Goal: Use online tool/utility: Utilize a website feature to perform a specific function

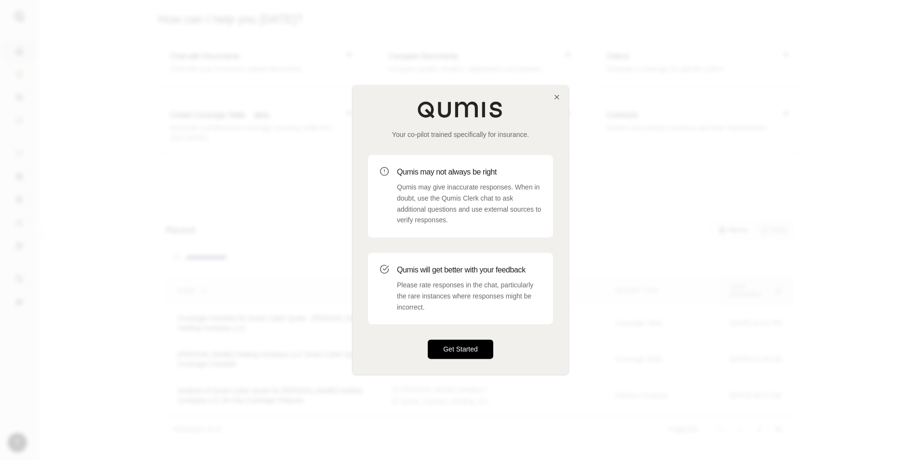
click at [453, 351] on button "Get Started" at bounding box center [461, 349] width 66 height 19
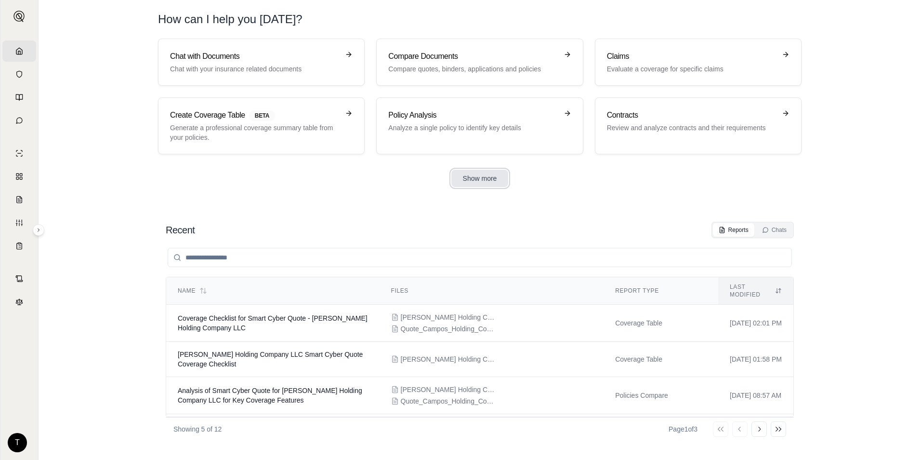
click at [480, 179] on button "Show more" at bounding box center [479, 178] width 57 height 17
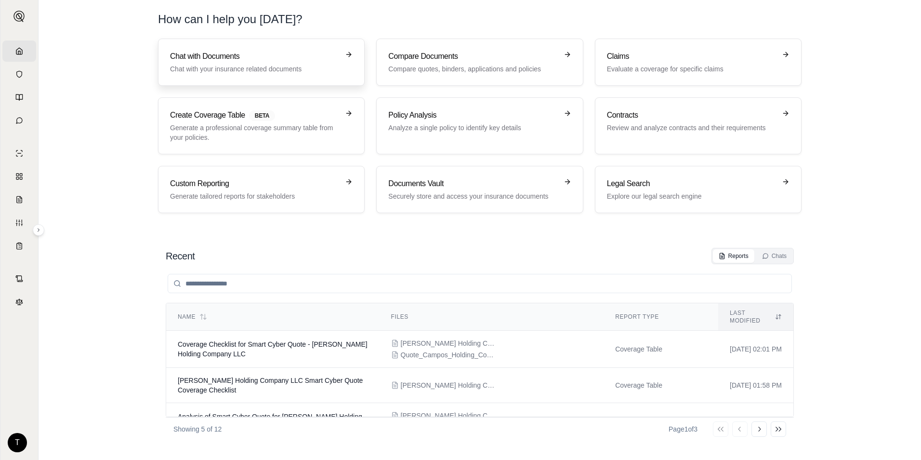
click at [288, 64] on div "Chat with Documents Chat with your insurance related documents" at bounding box center [254, 62] width 169 height 23
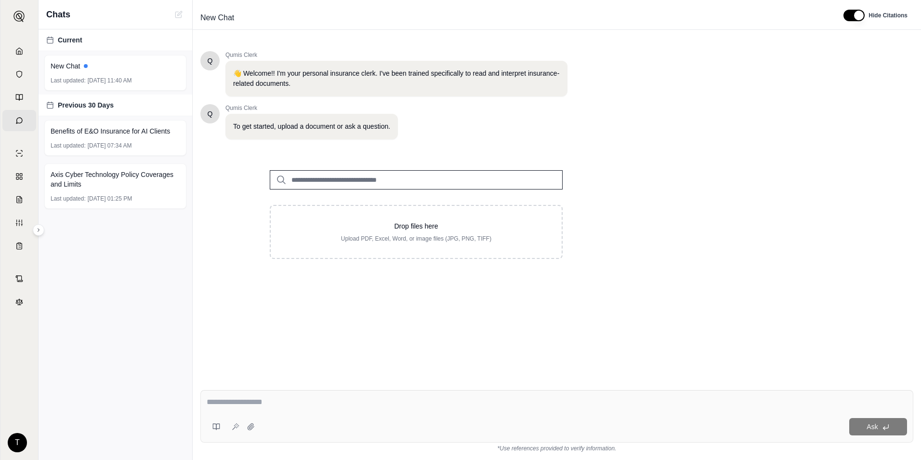
click at [461, 183] on input "search" at bounding box center [416, 179] width 293 height 19
click at [657, 174] on div "Q Qumis Clerk 👋 Welcome!! I'm your personal insurance clerk. I've been trained …" at bounding box center [556, 208] width 713 height 331
click at [327, 395] on div "Ask" at bounding box center [556, 416] width 713 height 53
type textarea "*"
drag, startPoint x: 760, startPoint y: 239, endPoint x: 636, endPoint y: 255, distance: 124.9
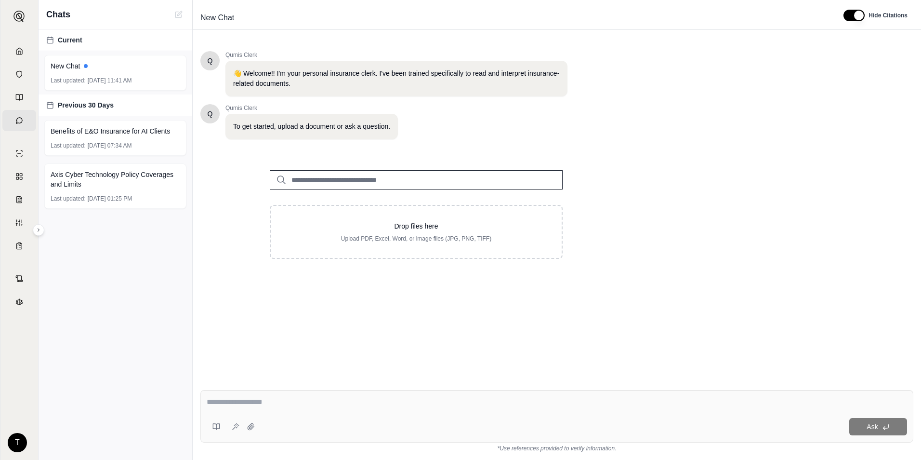
click at [760, 239] on div "Q Qumis Clerk 👋 Welcome!! I'm your personal insurance clerk. I've been trained …" at bounding box center [556, 208] width 713 height 331
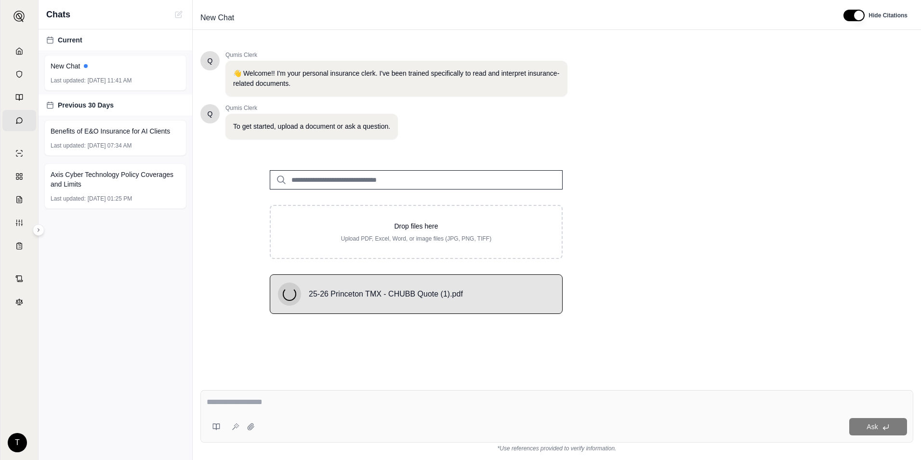
click at [273, 397] on textarea at bounding box center [557, 402] width 701 height 12
type textarea "*"
type textarea "**"
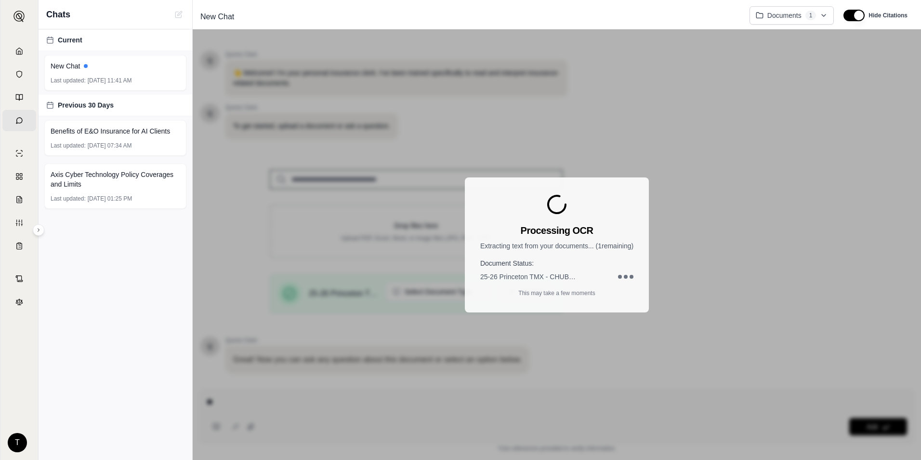
scroll to position [62, 0]
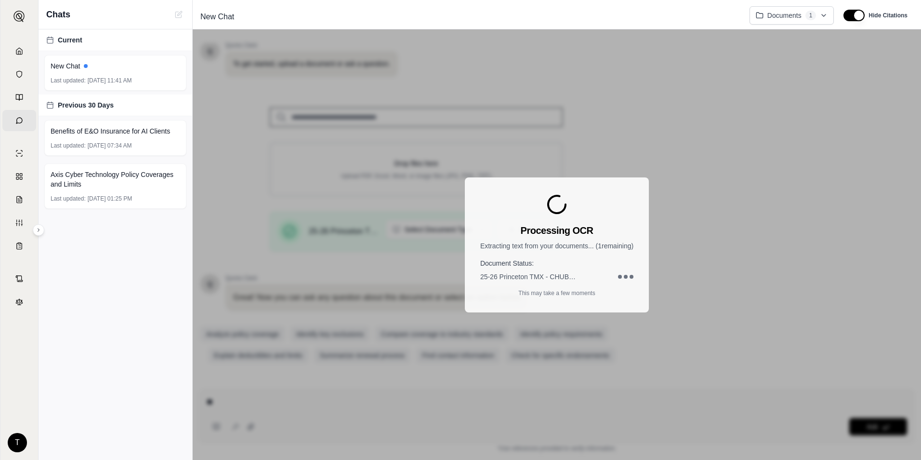
type textarea "*"
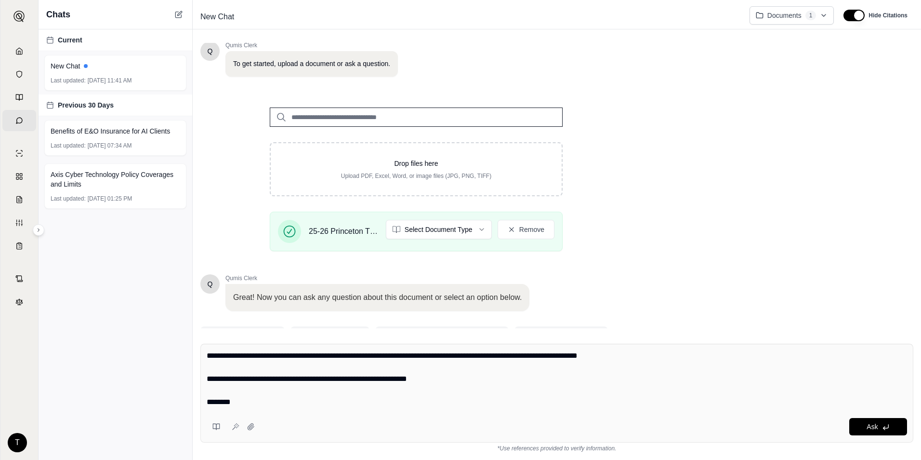
type textarea "**********"
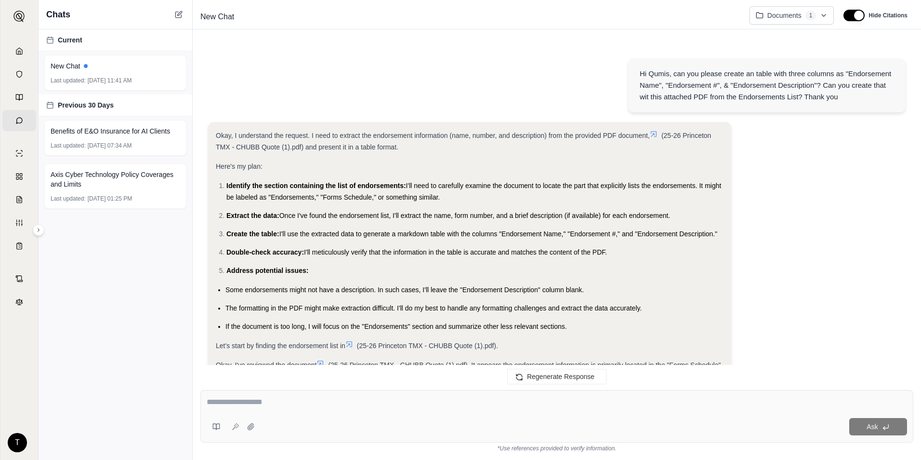
scroll to position [385, 0]
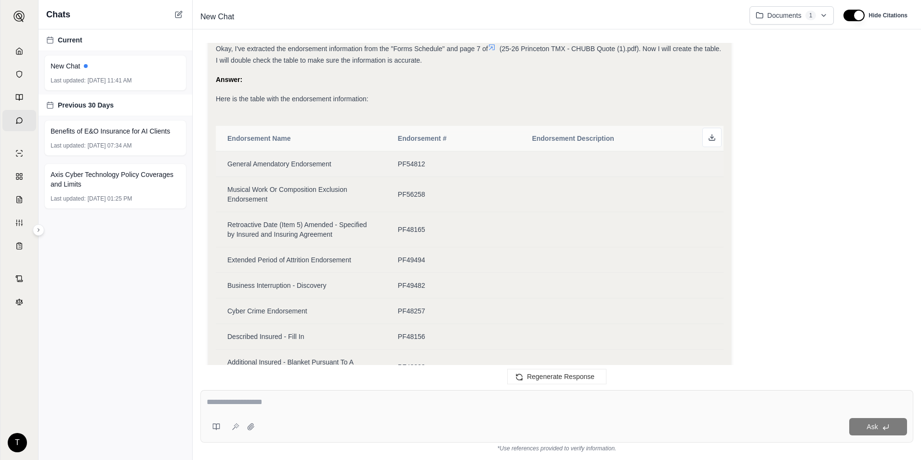
click at [391, 171] on td "PF54812" at bounding box center [453, 164] width 134 height 26
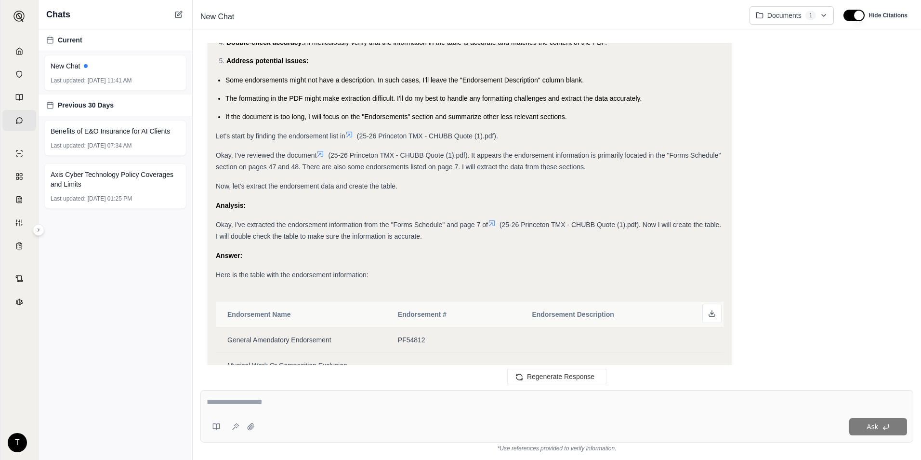
scroll to position [96, 0]
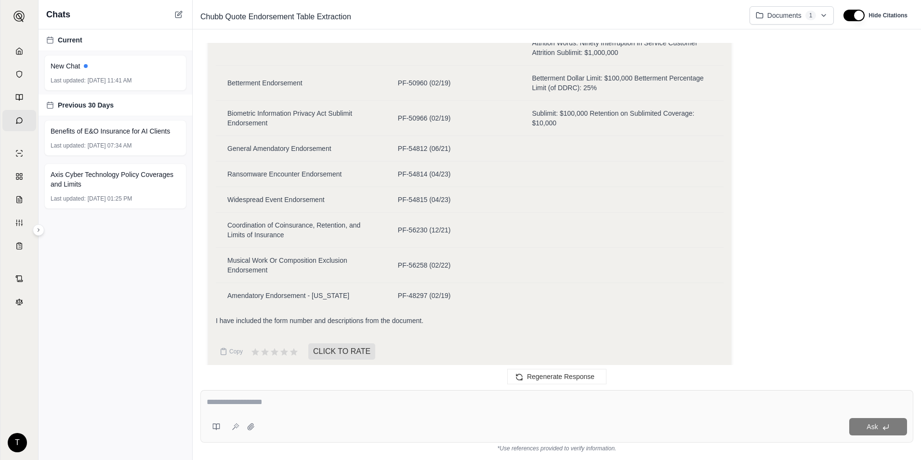
drag, startPoint x: 509, startPoint y: 109, endPoint x: 518, endPoint y: 249, distance: 140.0
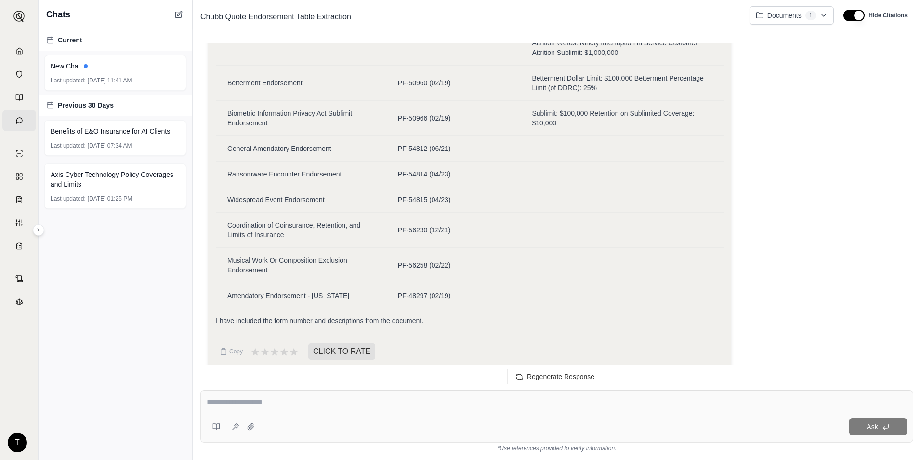
drag, startPoint x: 361, startPoint y: 405, endPoint x: 358, endPoint y: 409, distance: 5.2
click at [361, 405] on textarea at bounding box center [557, 402] width 701 height 12
click at [354, 416] on div "Ask" at bounding box center [556, 416] width 713 height 53
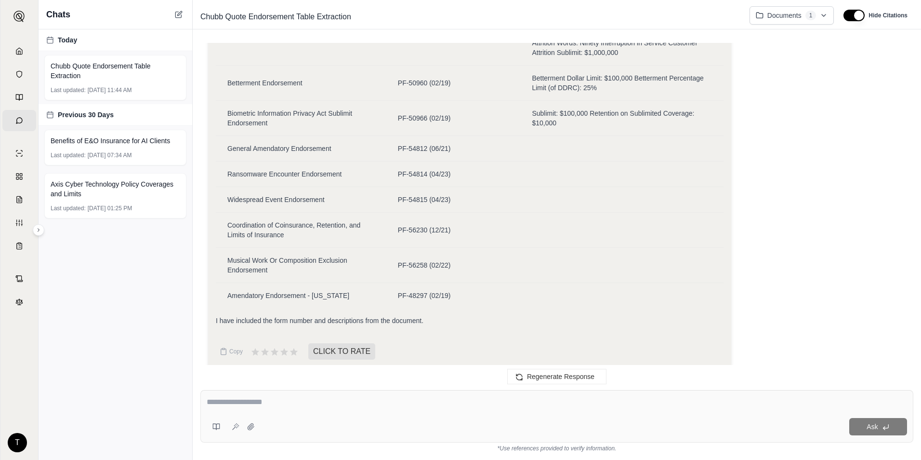
click at [359, 410] on div at bounding box center [557, 403] width 701 height 15
click at [361, 409] on div at bounding box center [557, 403] width 701 height 15
click at [362, 407] on textarea at bounding box center [557, 402] width 701 height 12
click at [364, 399] on textarea at bounding box center [557, 402] width 701 height 12
type textarea "**********"
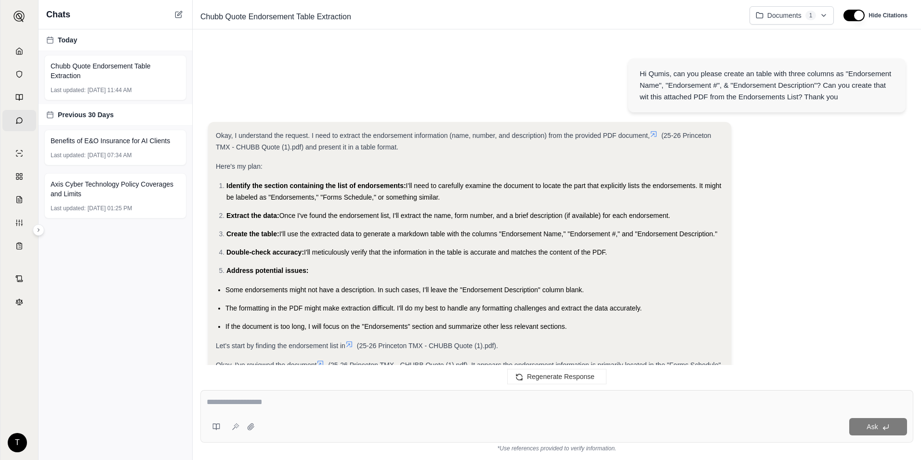
scroll to position [2361, 0]
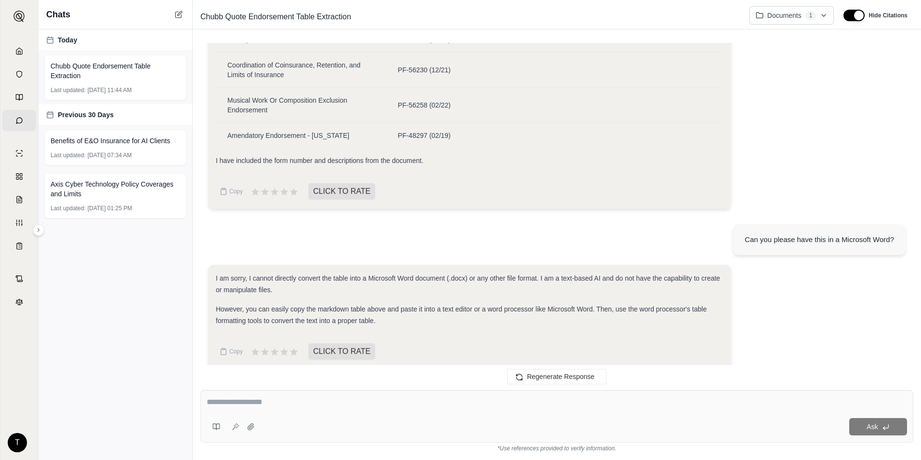
click at [516, 274] on span "I am sorry, I cannot directly convert the table into a Microsoft Word document …" at bounding box center [468, 283] width 504 height 19
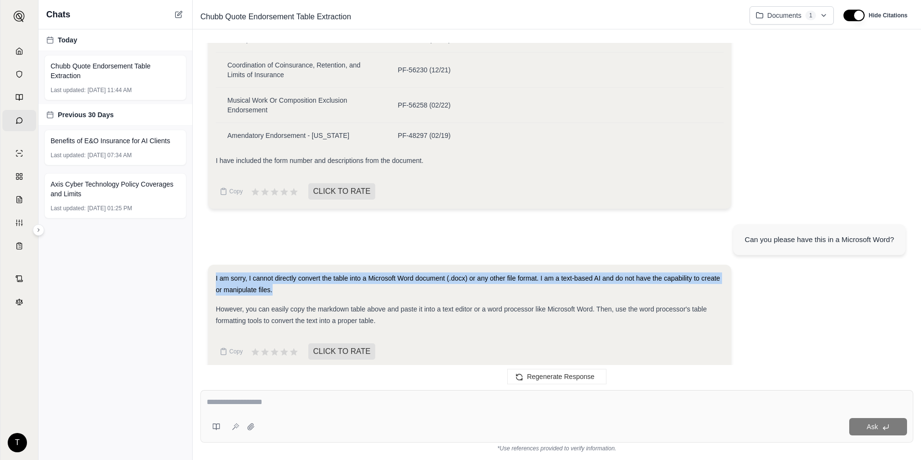
click at [516, 274] on span "I am sorry, I cannot directly convert the table into a Microsoft Word document …" at bounding box center [468, 283] width 504 height 19
drag, startPoint x: 516, startPoint y: 265, endPoint x: 445, endPoint y: 274, distance: 71.3
click at [443, 274] on div "I am sorry, I cannot directly convert the table into a Microsoft Word document …" at bounding box center [470, 283] width 508 height 23
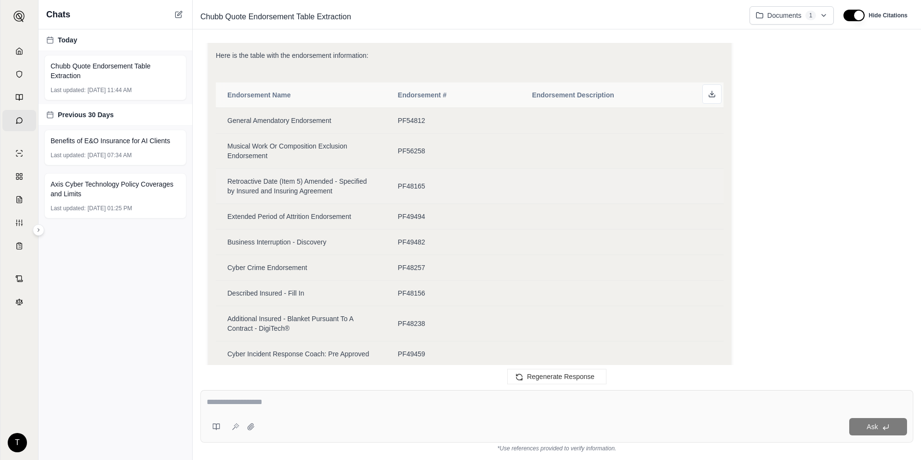
scroll to position [385, 0]
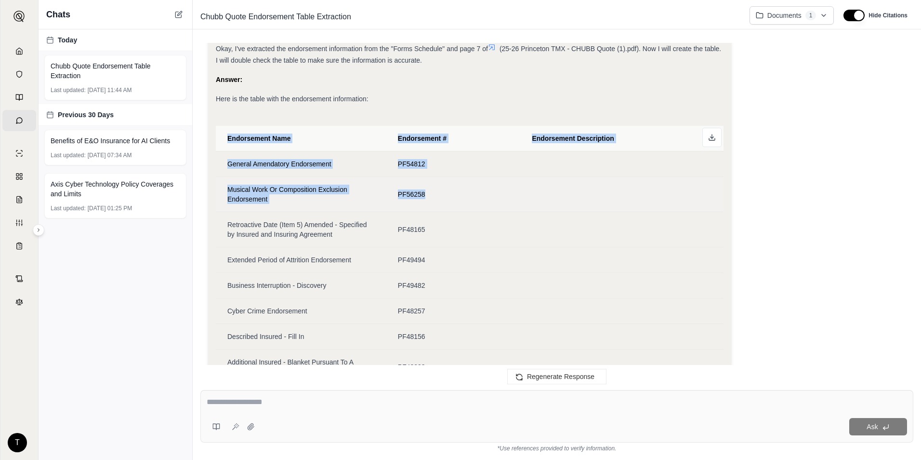
drag, startPoint x: 225, startPoint y: 132, endPoint x: 639, endPoint y: 205, distance: 420.3
drag, startPoint x: 639, startPoint y: 205, endPoint x: 712, endPoint y: 154, distance: 89.6
click at [712, 154] on td at bounding box center [621, 164] width 203 height 26
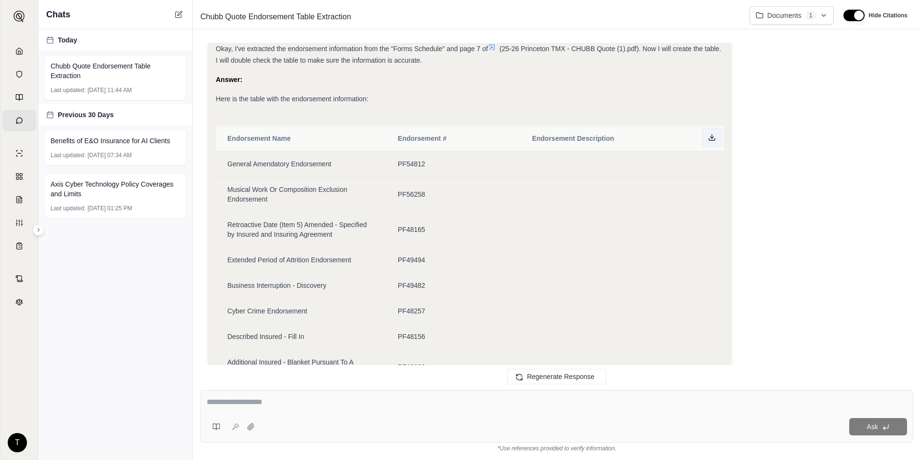
click at [712, 134] on line at bounding box center [712, 136] width 0 height 4
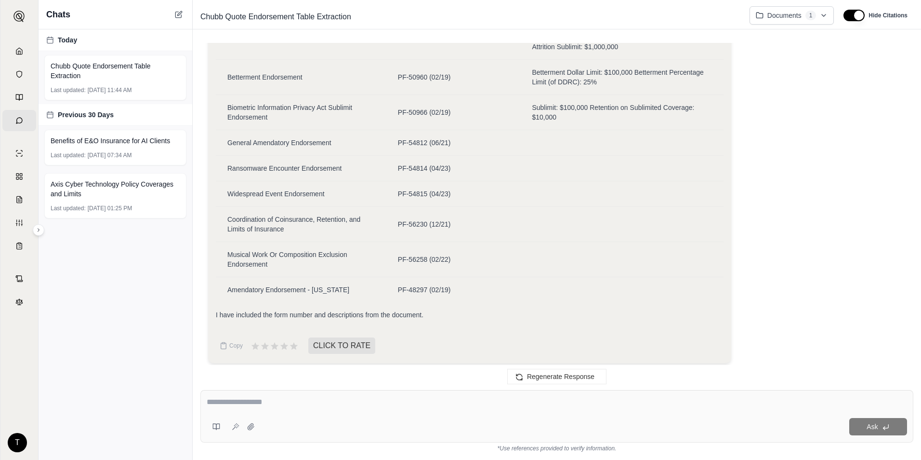
scroll to position [2361, 0]
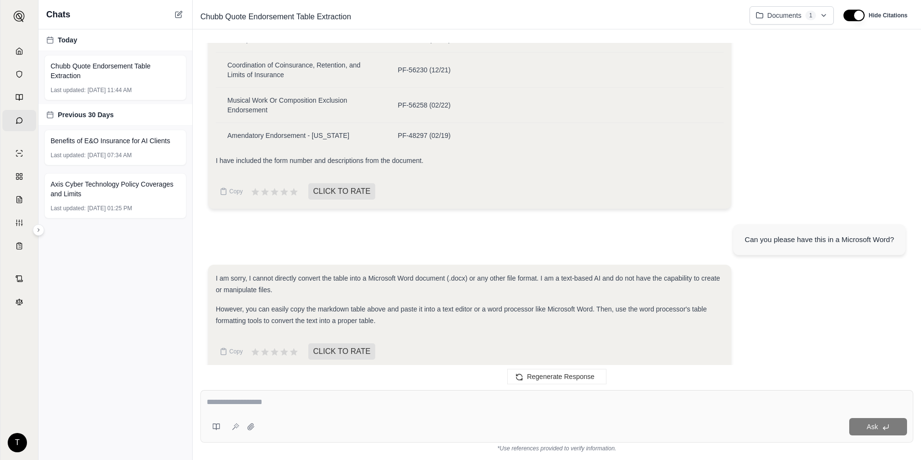
click at [375, 273] on div "I am sorry, I cannot directly convert the table into a Microsoft Word document …" at bounding box center [470, 283] width 508 height 23
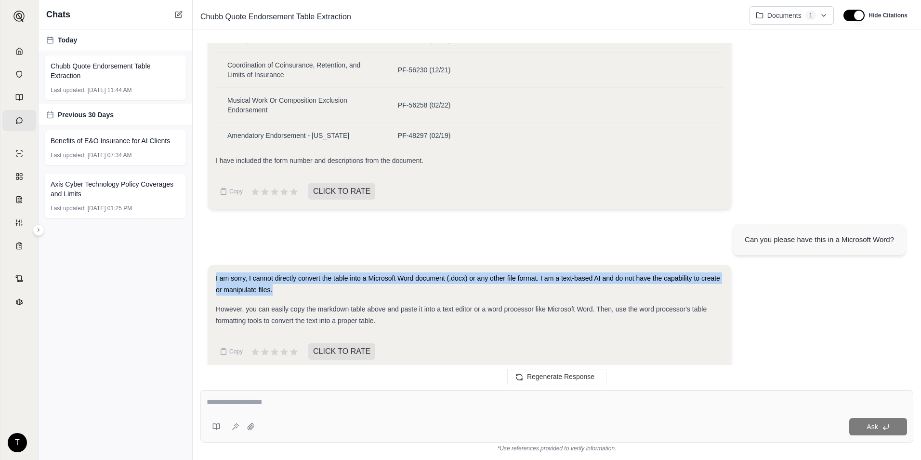
click at [375, 273] on div "I am sorry, I cannot directly convert the table into a Microsoft Word document …" at bounding box center [470, 283] width 508 height 23
drag, startPoint x: 375, startPoint y: 273, endPoint x: 323, endPoint y: 277, distance: 52.2
click at [323, 277] on div "I am sorry, I cannot directly convert the table into a Microsoft Word document …" at bounding box center [470, 283] width 508 height 23
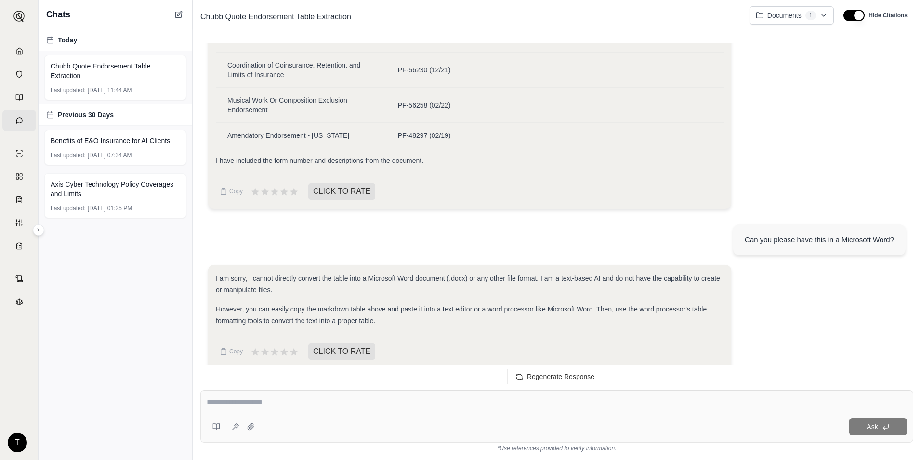
click at [337, 304] on div "However, you can easily copy the markdown table above and paste it into a text …" at bounding box center [470, 314] width 508 height 23
click at [451, 305] on span "However, you can easily copy the markdown table above and paste it into a text …" at bounding box center [461, 314] width 491 height 19
click at [411, 402] on textarea at bounding box center [557, 402] width 701 height 12
click at [409, 406] on textarea at bounding box center [557, 402] width 701 height 12
click at [409, 407] on textarea at bounding box center [557, 402] width 701 height 12
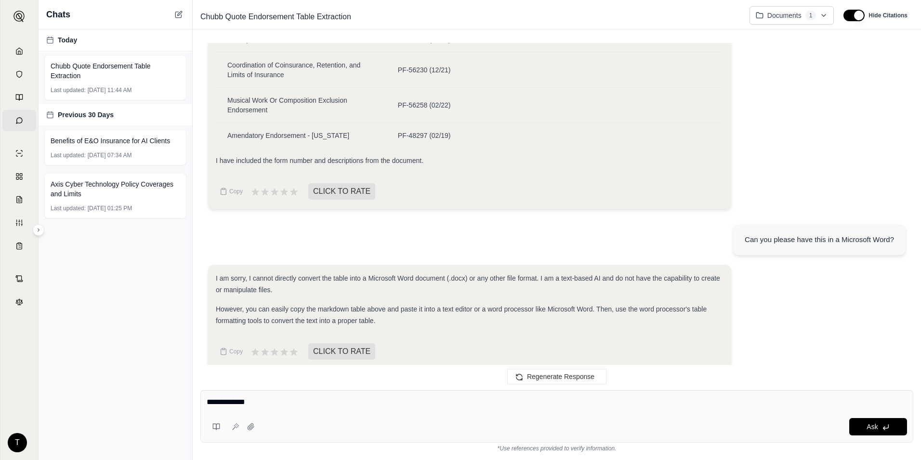
type textarea "**********"
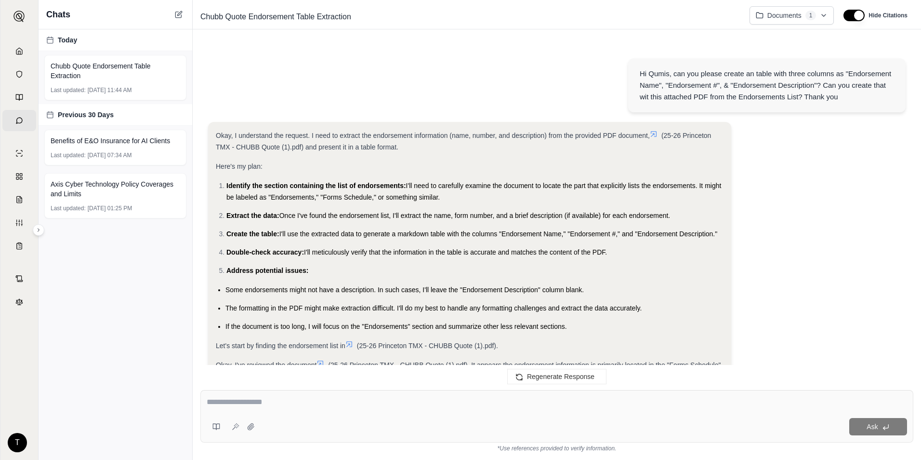
scroll to position [2521, 0]
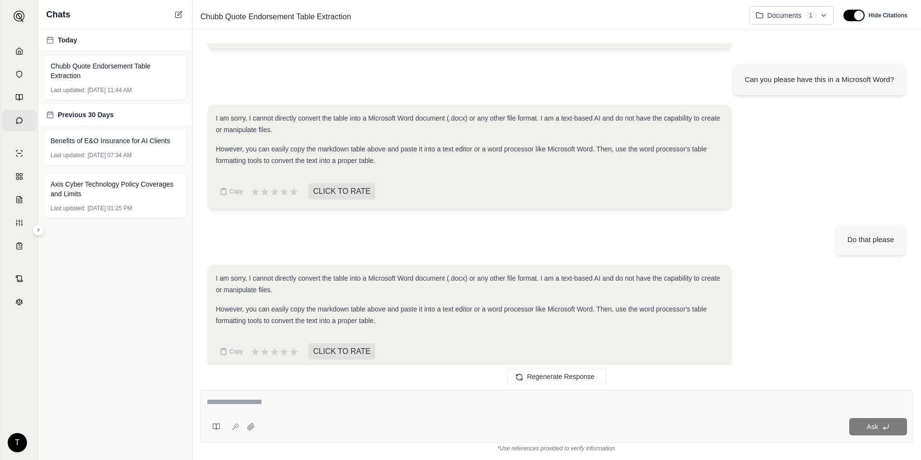
click at [430, 395] on div "Ask" at bounding box center [556, 416] width 713 height 53
click at [429, 397] on div "Ask" at bounding box center [556, 416] width 713 height 53
click at [422, 402] on textarea at bounding box center [557, 402] width 701 height 12
click at [420, 402] on textarea at bounding box center [557, 402] width 701 height 12
click at [420, 404] on textarea at bounding box center [557, 402] width 701 height 12
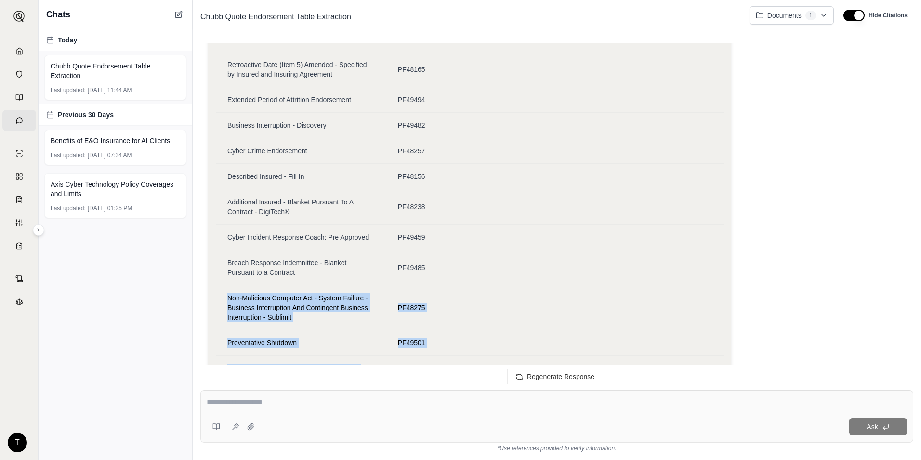
drag, startPoint x: 224, startPoint y: 306, endPoint x: 614, endPoint y: 253, distance: 394.4
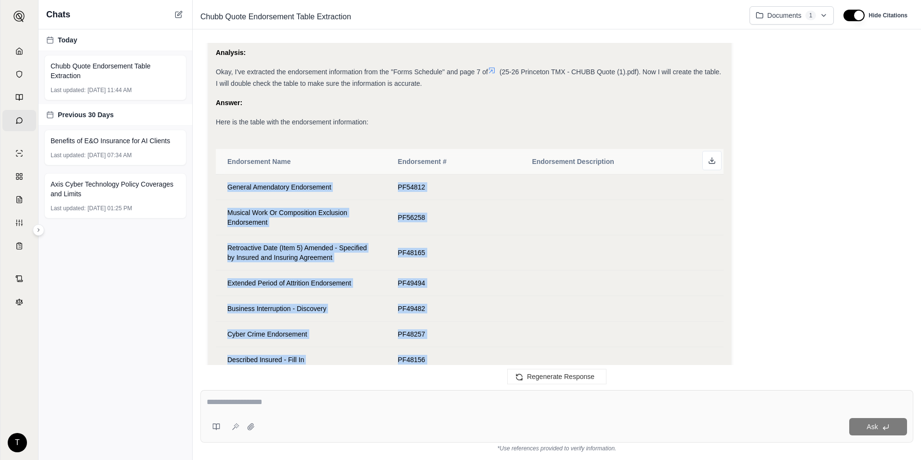
scroll to position [256, 0]
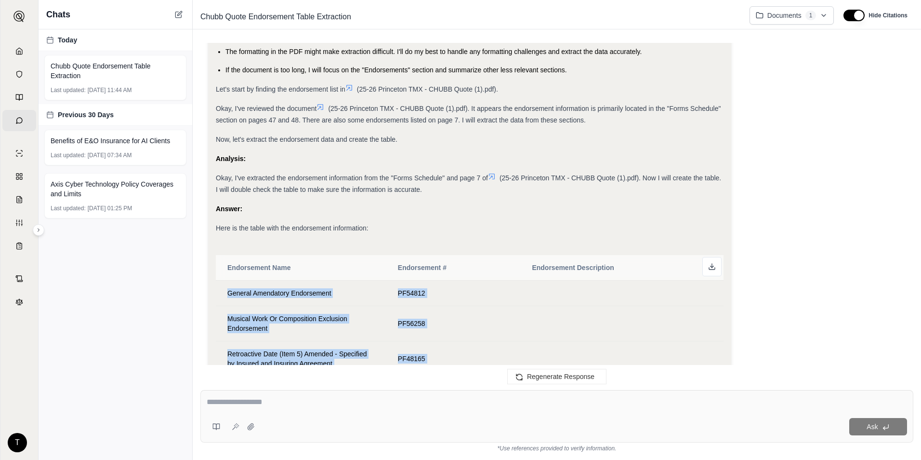
drag, startPoint x: 614, startPoint y: 256, endPoint x: 386, endPoint y: 283, distance: 229.5
click at [416, 293] on span "PF54812" at bounding box center [411, 293] width 27 height 8
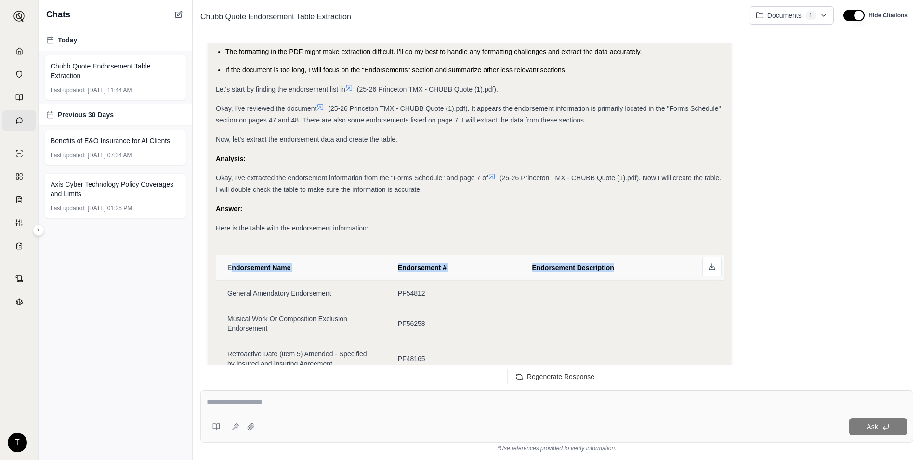
drag, startPoint x: 232, startPoint y: 266, endPoint x: 648, endPoint y: 267, distance: 415.8
click at [648, 267] on tr "Endorsement Name Endorsement # Endorsement Description" at bounding box center [470, 268] width 508 height 26
copy tr "ndorsement Name Endorsement # Endorsement Description"
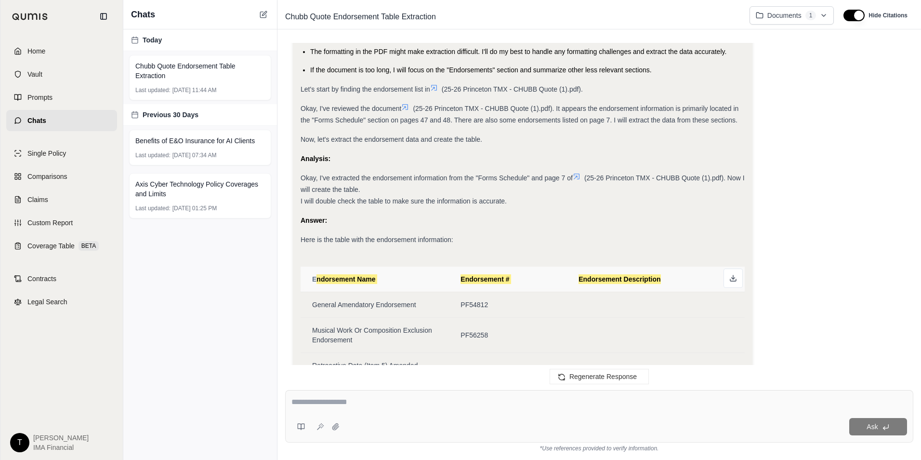
scroll to position [279, 0]
click at [318, 275] on span "Endorsement Name" at bounding box center [343, 279] width 63 height 8
drag, startPoint x: 310, startPoint y: 280, endPoint x: 662, endPoint y: 272, distance: 352.3
click at [662, 272] on tr "Endorsement Name Endorsement # Endorsement Description" at bounding box center [523, 279] width 444 height 26
copy tr "Endorsement Name Endorsement # Endorsement Description"
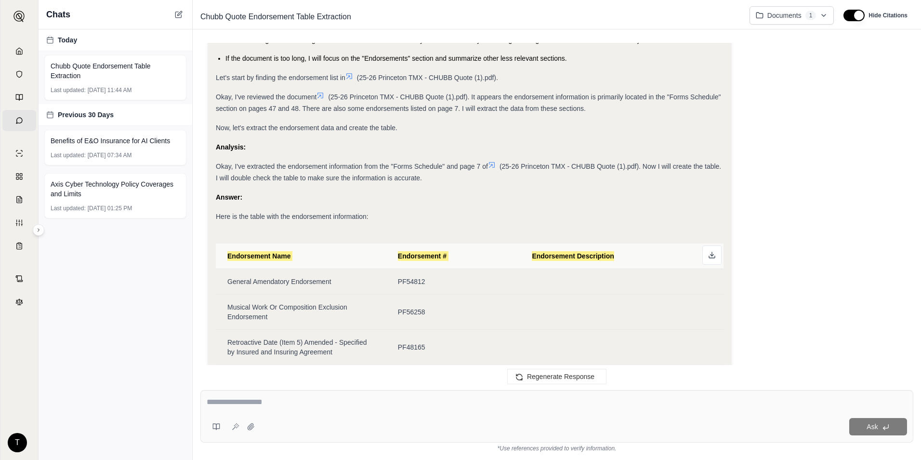
scroll to position [256, 0]
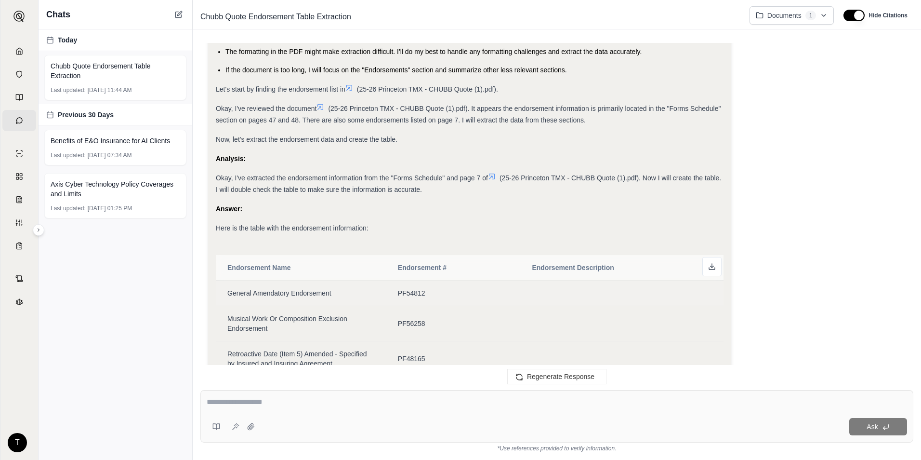
click at [391, 291] on td "PF54812" at bounding box center [453, 293] width 134 height 26
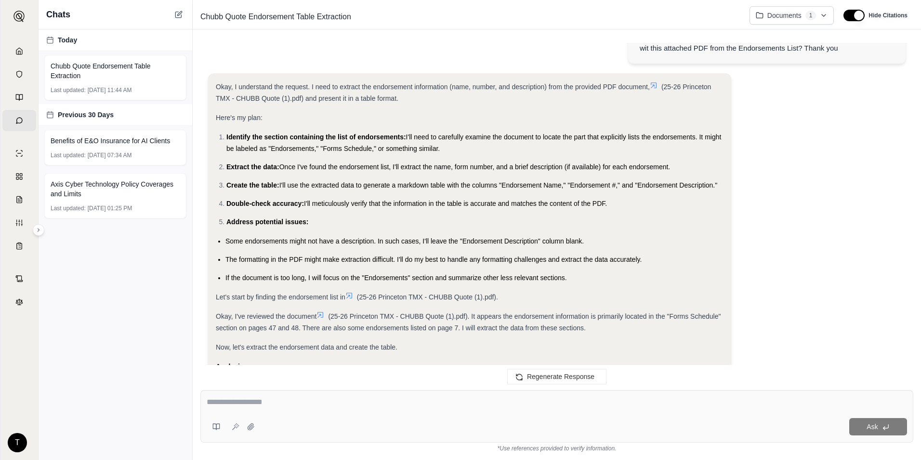
scroll to position [0, 0]
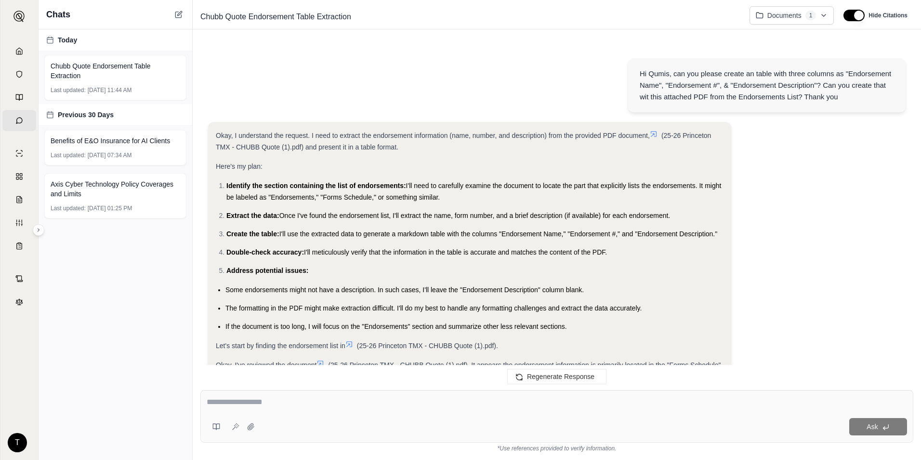
click at [333, 227] on ol "Identify the section containing the list of endorsements: I'll need to carefull…" at bounding box center [470, 228] width 508 height 96
click at [339, 229] on li "Create the table: I'll use the extracted data to generate a markdown table with…" at bounding box center [474, 234] width 497 height 12
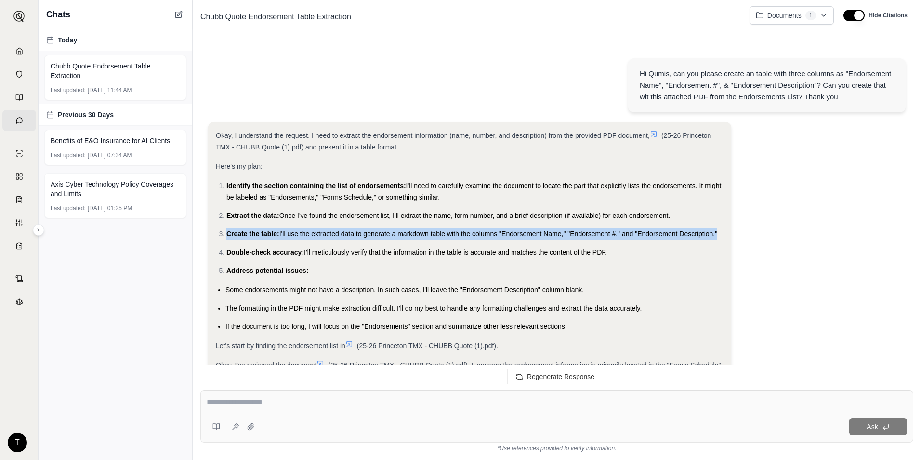
click at [339, 229] on li "Create the table: I'll use the extracted data to generate a markdown table with…" at bounding box center [474, 234] width 497 height 12
drag, startPoint x: 339, startPoint y: 229, endPoint x: 275, endPoint y: 238, distance: 65.1
click at [275, 238] on li "Create the table: I'll use the extracted data to generate a markdown table with…" at bounding box center [474, 234] width 497 height 12
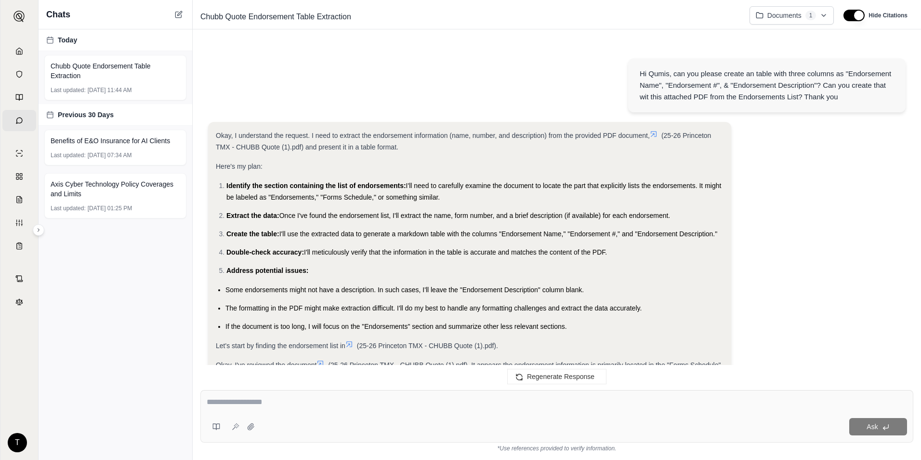
click at [291, 261] on ol "Identify the section containing the list of endorsements: I'll need to carefull…" at bounding box center [470, 228] width 508 height 96
click at [23, 97] on span "Prompts" at bounding box center [23, 98] width 0 height 10
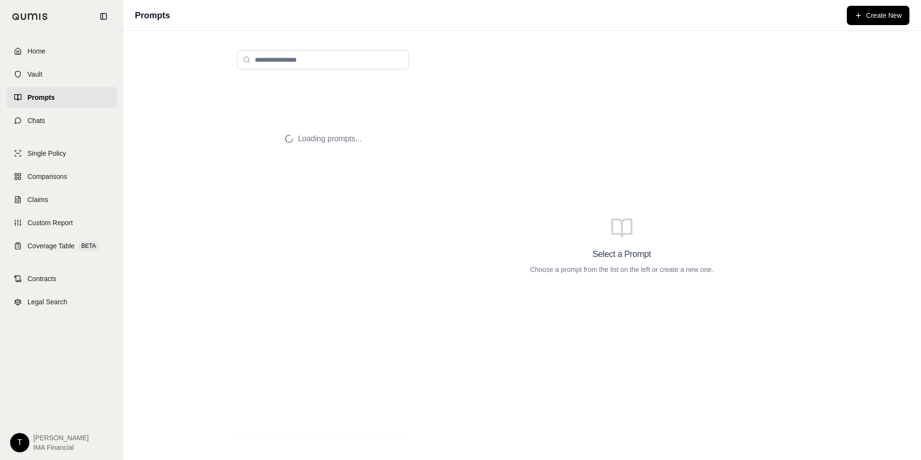
click at [62, 106] on link "Prompts" at bounding box center [61, 97] width 111 height 21
click at [73, 122] on link "Chats" at bounding box center [61, 120] width 111 height 21
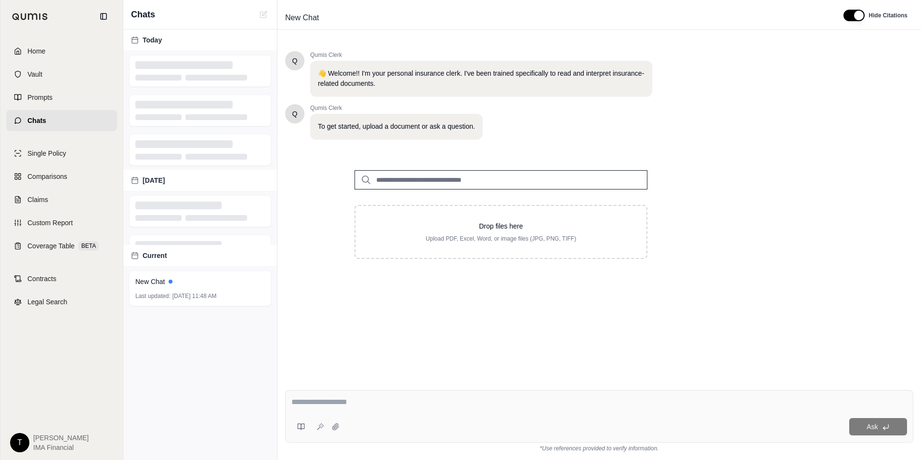
click at [74, 109] on div "Home Vault Prompts Chats" at bounding box center [61, 85] width 111 height 91
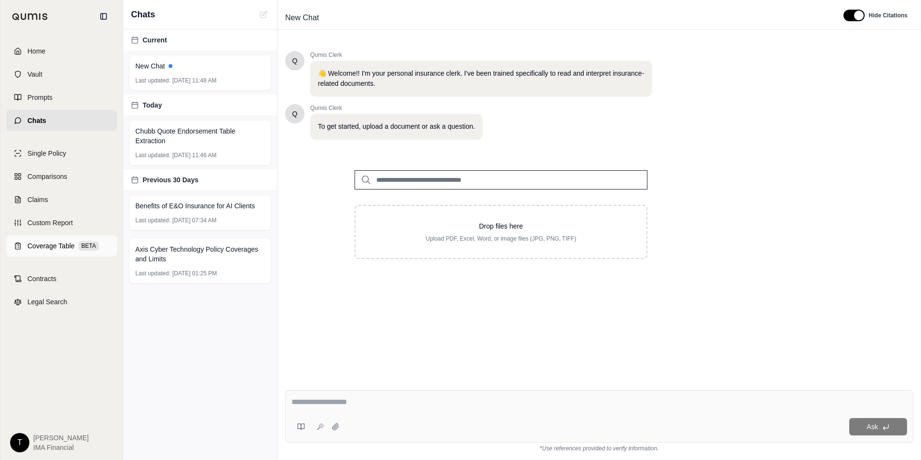
click at [55, 243] on span "Coverage Table" at bounding box center [50, 246] width 47 height 10
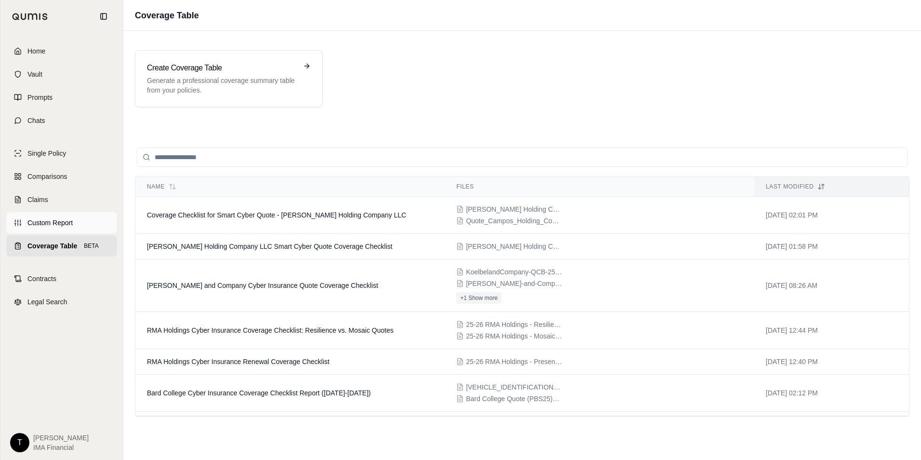
click at [39, 228] on link "Custom Report" at bounding box center [61, 222] width 111 height 21
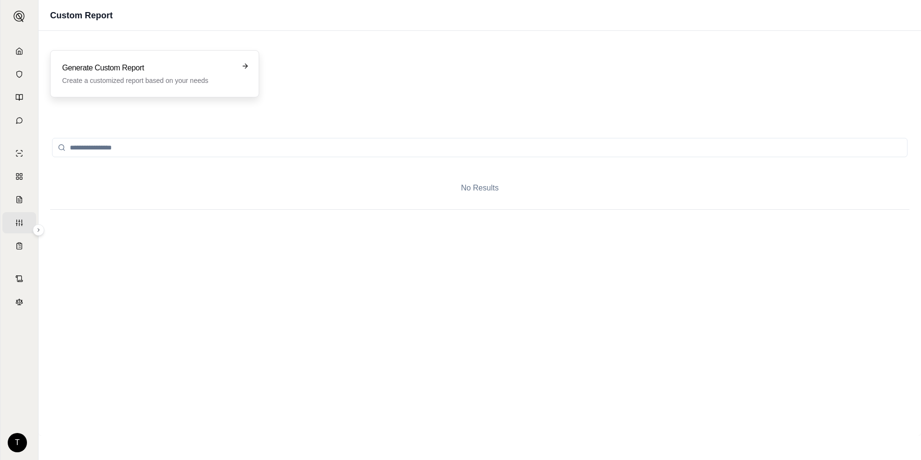
click at [236, 87] on div "Generate Custom Report Create a customized report based on your needs" at bounding box center [154, 73] width 209 height 47
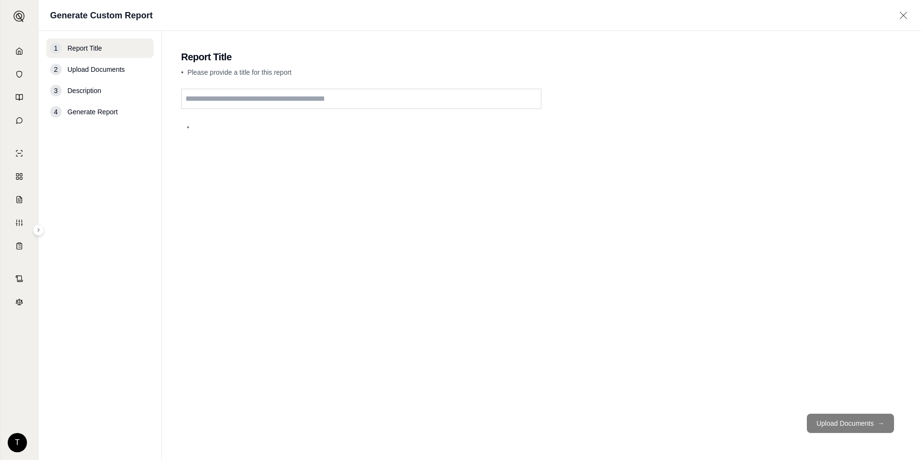
click at [242, 93] on input "text" at bounding box center [361, 99] width 360 height 20
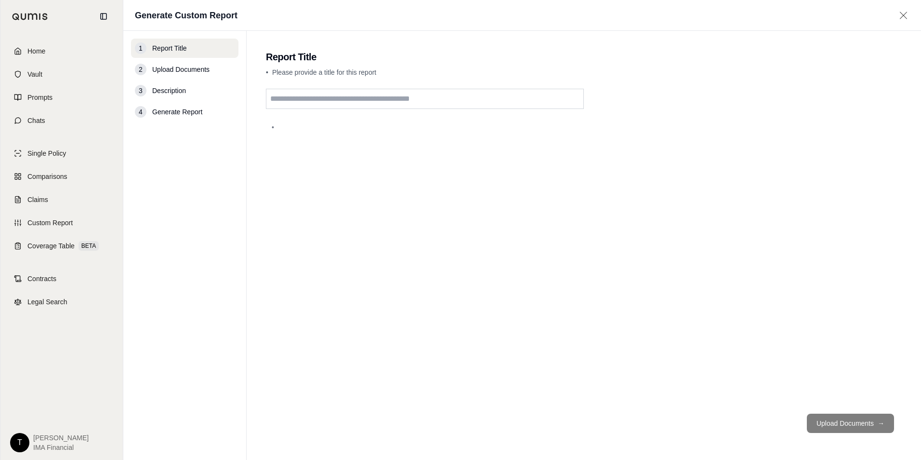
click at [15, 86] on div "Home Vault Prompts Chats" at bounding box center [61, 85] width 111 height 91
click at [70, 155] on link "Single Policy" at bounding box center [61, 153] width 111 height 21
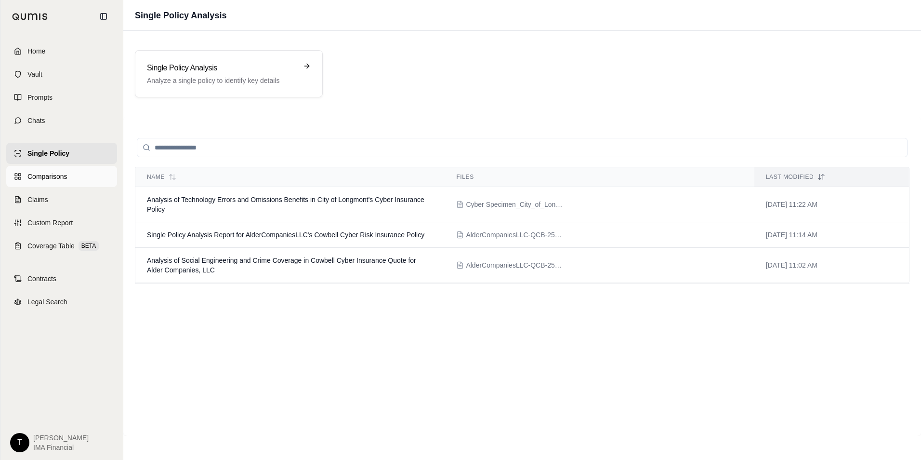
click at [57, 172] on span "Comparisons" at bounding box center [47, 177] width 40 height 10
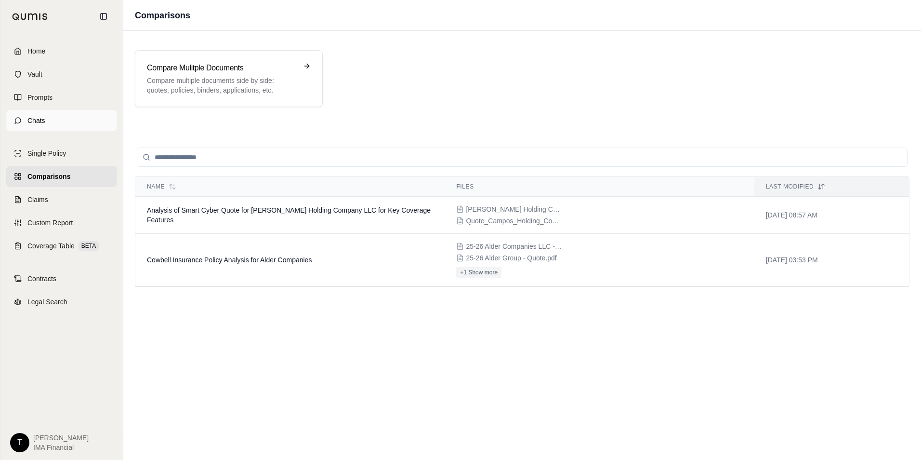
click at [75, 129] on link "Chats" at bounding box center [61, 120] width 111 height 21
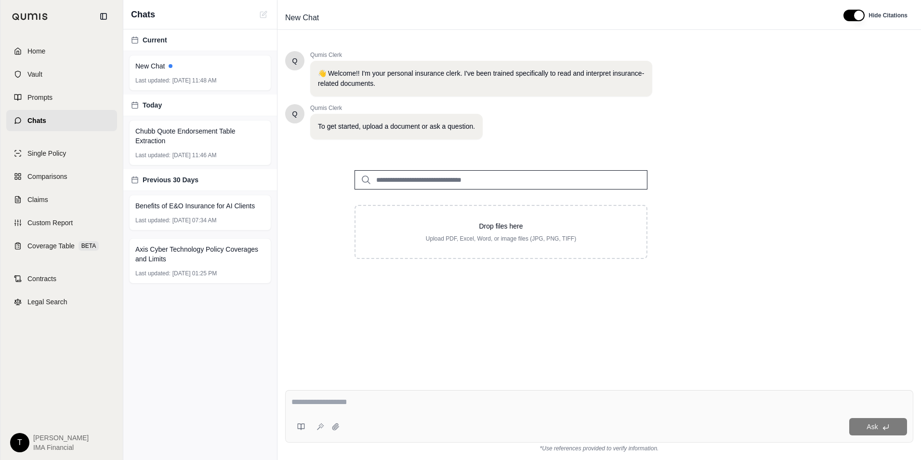
drag, startPoint x: 753, startPoint y: 202, endPoint x: 337, endPoint y: 202, distance: 415.8
click at [754, 201] on div "Q Qumis Clerk 👋 Welcome!! I'm your personal insurance clerk. I've been trained …" at bounding box center [599, 208] width 628 height 331
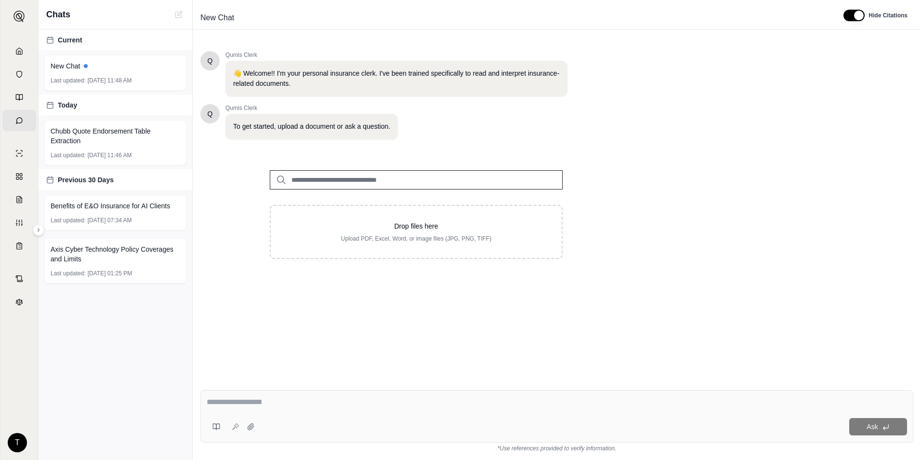
click at [503, 297] on div "Q Qumis Clerk 👋 Welcome!! I'm your personal insurance clerk. I've been trained …" at bounding box center [556, 208] width 713 height 331
